Goal: Task Accomplishment & Management: Manage account settings

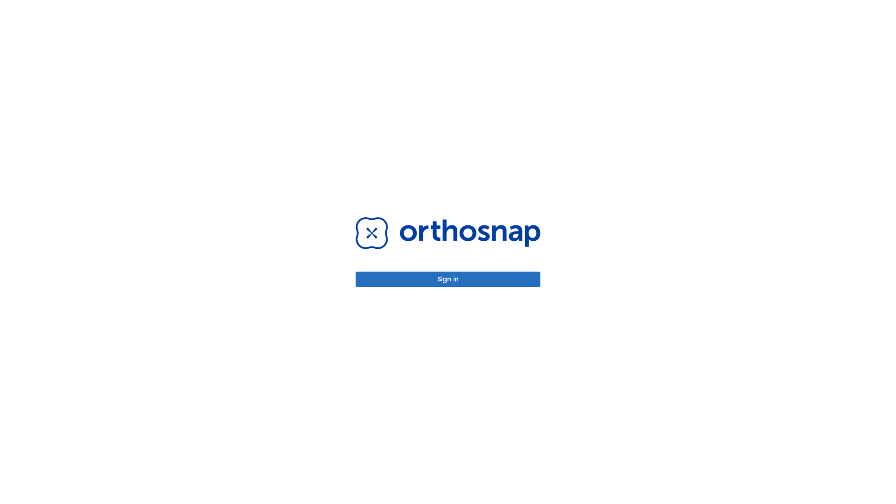
click at [448, 279] on button "Sign in" at bounding box center [448, 279] width 185 height 15
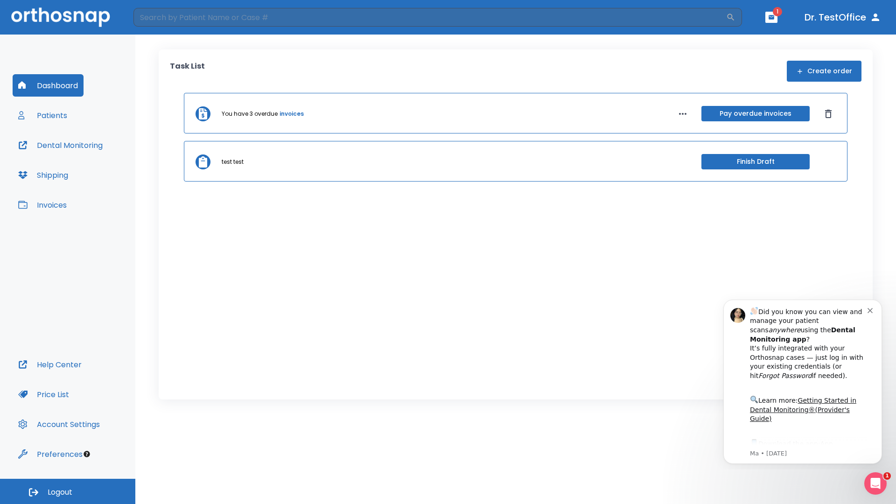
click at [68, 492] on span "Logout" at bounding box center [60, 492] width 25 height 10
